Goal: Task Accomplishment & Management: Use online tool/utility

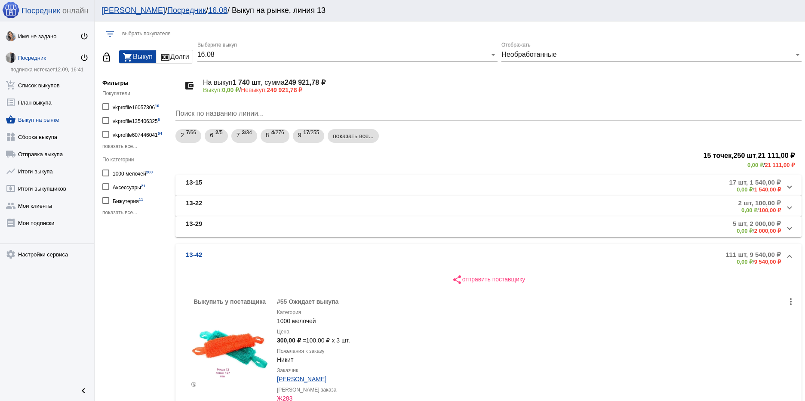
scroll to position [22, 0]
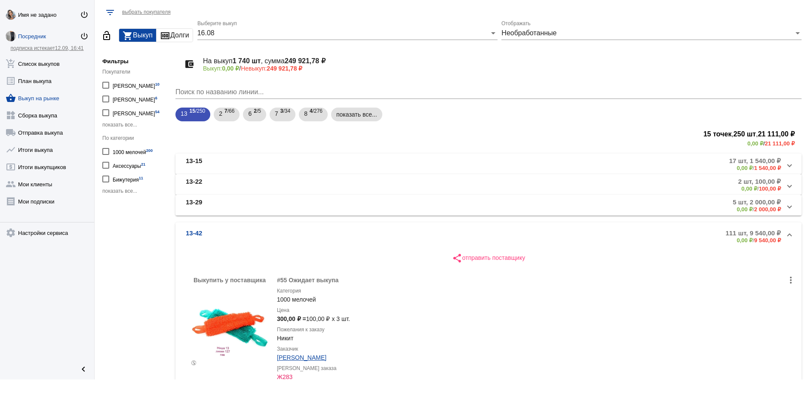
click at [115, 125] on span "показать все..." at bounding box center [119, 125] width 35 height 6
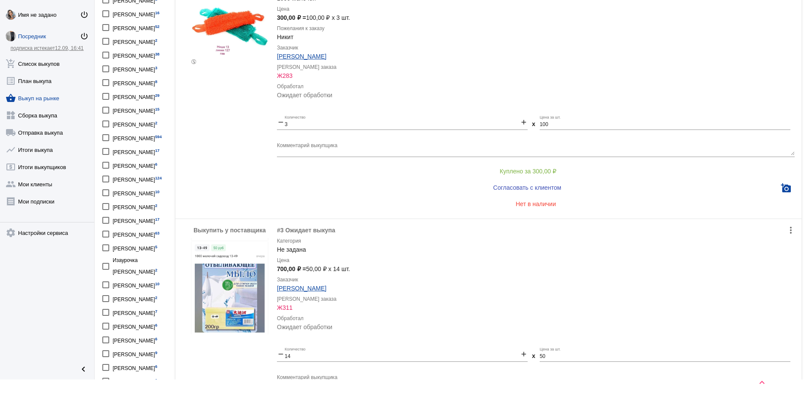
scroll to position [344, 0]
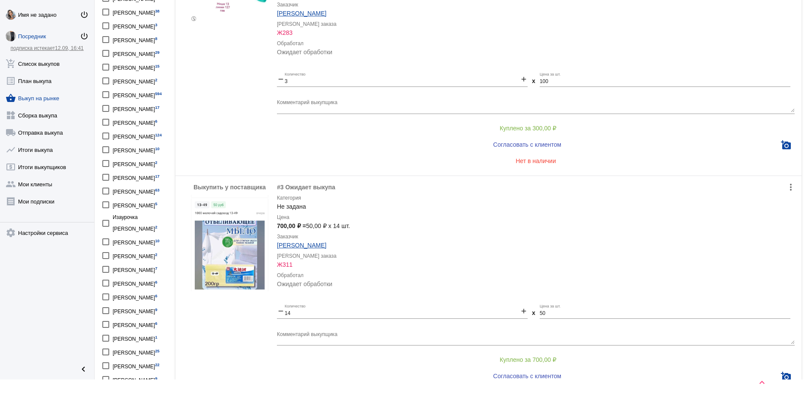
click at [150, 258] on div "Шахназ Оруджова 2" at bounding box center [135, 256] width 45 height 12
checkbox input "true"
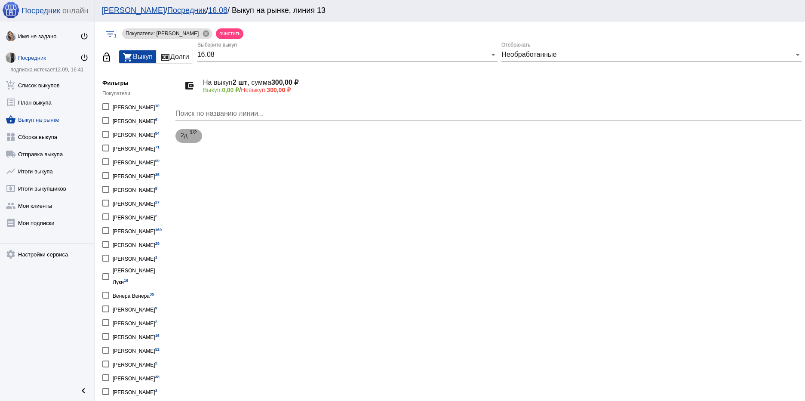
click at [189, 135] on div "2д 1 /2" at bounding box center [189, 136] width 16 height 18
click at [456, 184] on mat-panel-description "2 шт, 300,00 ₽ 0,00 ₽ / 300,00 ₽" at bounding box center [586, 186] width 389 height 14
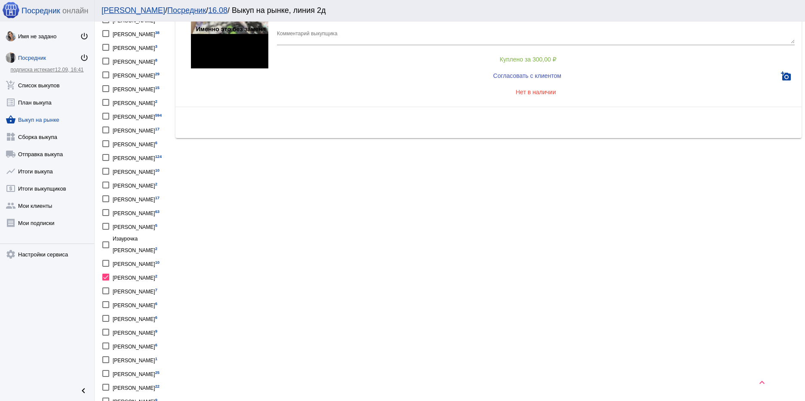
scroll to position [387, 0]
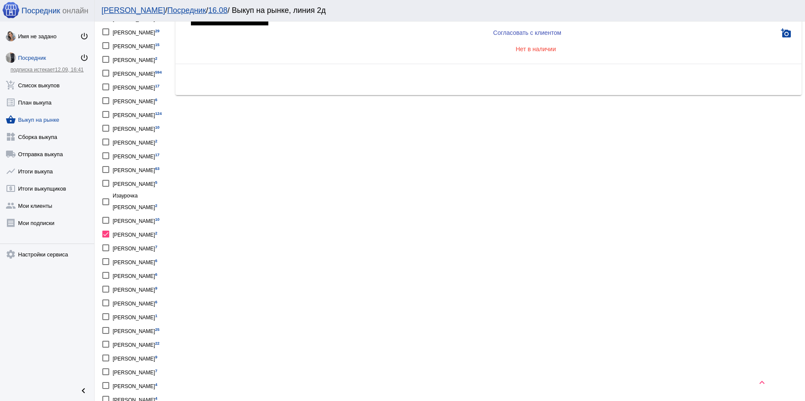
click at [107, 234] on div at bounding box center [105, 234] width 7 height 7
checkbox input "false"
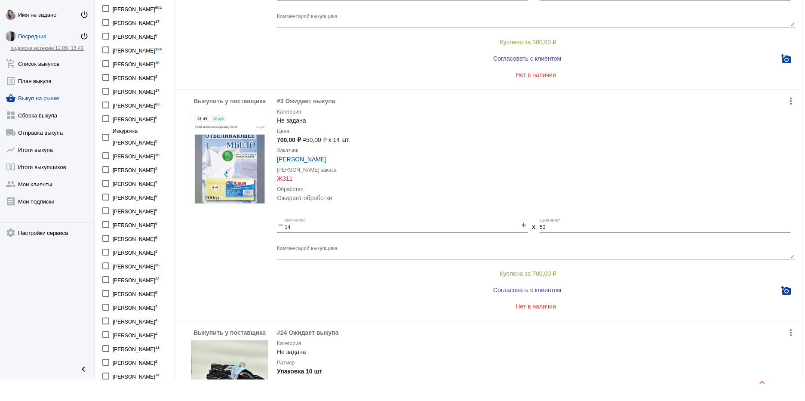
scroll to position [473, 0]
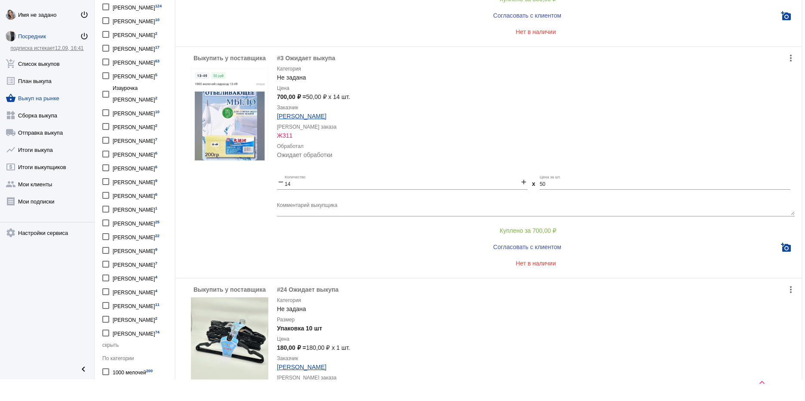
click at [157, 210] on div "Светлана Садоводова 1" at bounding box center [135, 209] width 45 height 12
checkbox input "true"
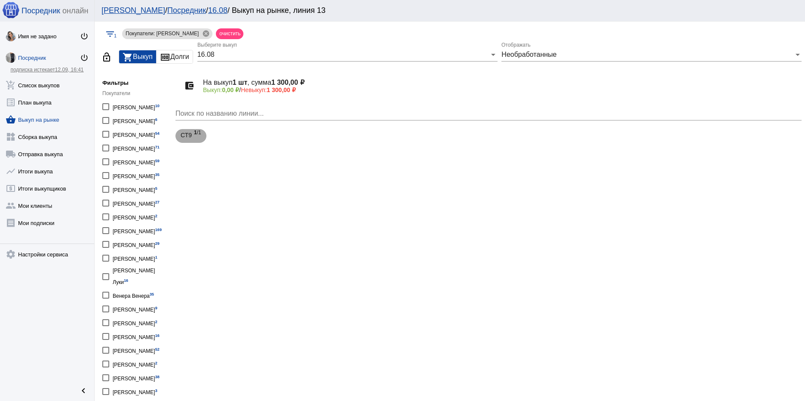
click at [198, 141] on span "1 /1" at bounding box center [197, 136] width 7 height 18
click at [278, 187] on mat-panel-title "СТ9-13" at bounding box center [283, 186] width 194 height 14
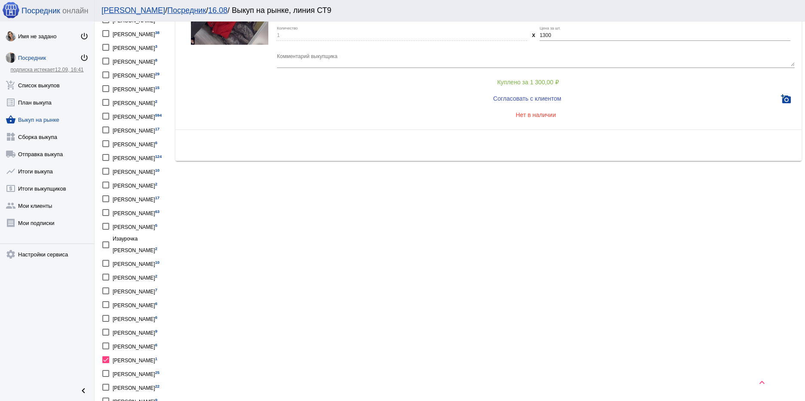
scroll to position [473, 0]
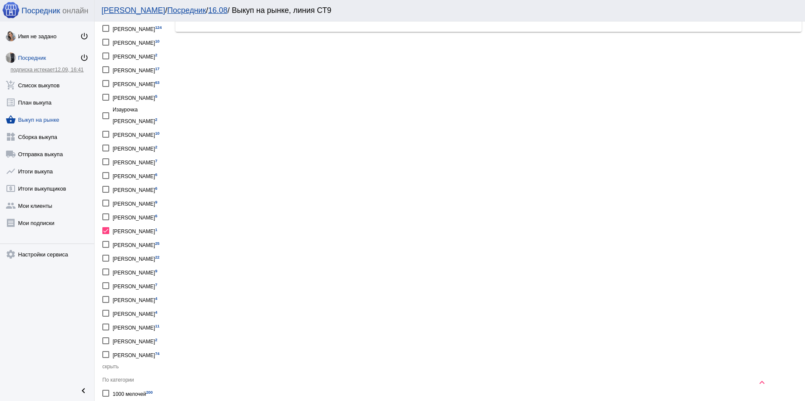
click at [104, 231] on div at bounding box center [105, 230] width 7 height 7
checkbox input "false"
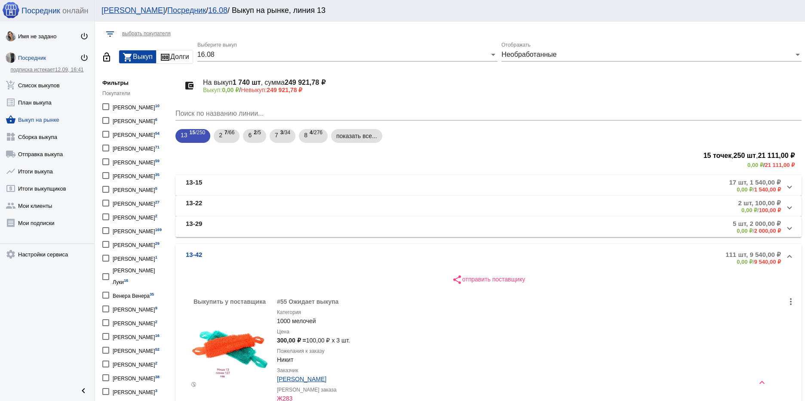
scroll to position [22, 0]
